Goal: Task Accomplishment & Management: Complete application form

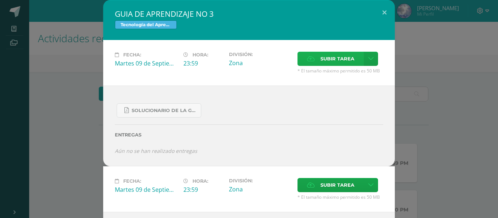
click at [338, 55] on span "Subir tarea" at bounding box center [337, 58] width 34 height 13
click at [0, 0] on input "Subir tarea" at bounding box center [0, 0] width 0 height 0
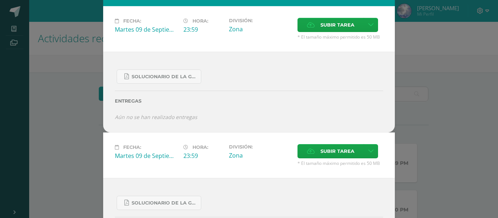
scroll to position [38, 0]
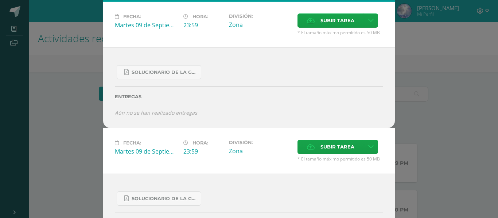
click at [156, 116] on icon "Aún no se han realizado entregas" at bounding box center [156, 112] width 82 height 7
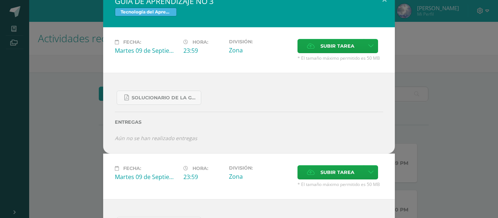
scroll to position [2, 0]
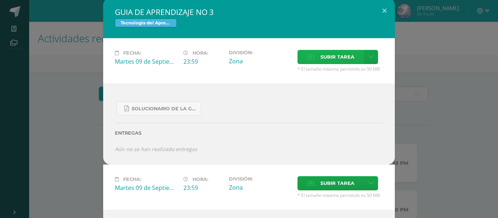
click at [343, 61] on span "Subir tarea" at bounding box center [337, 56] width 34 height 13
click at [0, 0] on input "Subir tarea" at bounding box center [0, 0] width 0 height 0
click at [334, 69] on span "* El tamaño máximo permitido es 50 MB" at bounding box center [340, 69] width 86 height 6
click at [337, 68] on span "* El tamaño máximo permitido es 50 MB" at bounding box center [340, 69] width 86 height 6
click at [372, 58] on link at bounding box center [371, 57] width 14 height 14
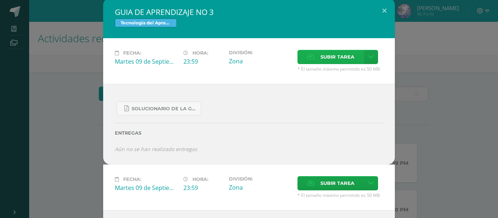
click at [335, 57] on span "Subir tarea" at bounding box center [337, 56] width 34 height 13
click at [0, 0] on input "Subir tarea" at bounding box center [0, 0] width 0 height 0
click at [350, 55] on span "Subir tarea" at bounding box center [337, 56] width 34 height 13
click at [0, 0] on input "Subir tarea" at bounding box center [0, 0] width 0 height 0
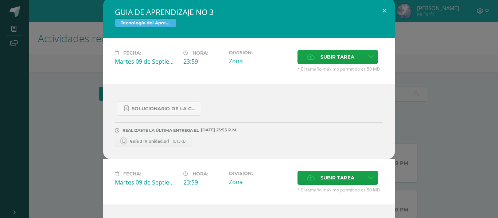
click at [203, 108] on div "SOLUCIONARIO DE LA GUIA 3 FUNCIONES..pdf" at bounding box center [249, 106] width 268 height 20
